Goal: Find contact information

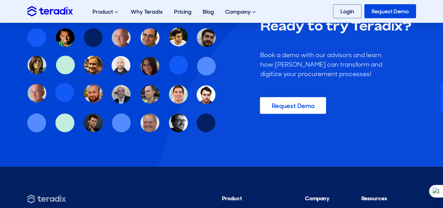
scroll to position [2233, 0]
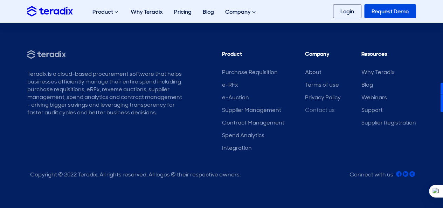
click at [325, 111] on link "Contact us" at bounding box center [320, 109] width 30 height 7
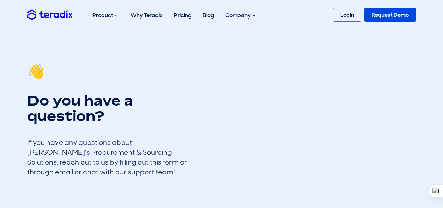
scroll to position [80, 0]
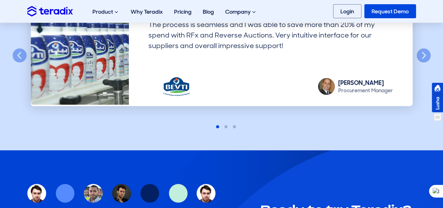
scroll to position [566, 0]
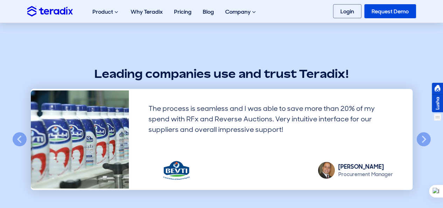
click at [440, 112] on html "Product Purchase Requisition Streamline your requisition process and approvals …" at bounding box center [221, 54] width 443 height 1240
